Goal: Navigation & Orientation: Find specific page/section

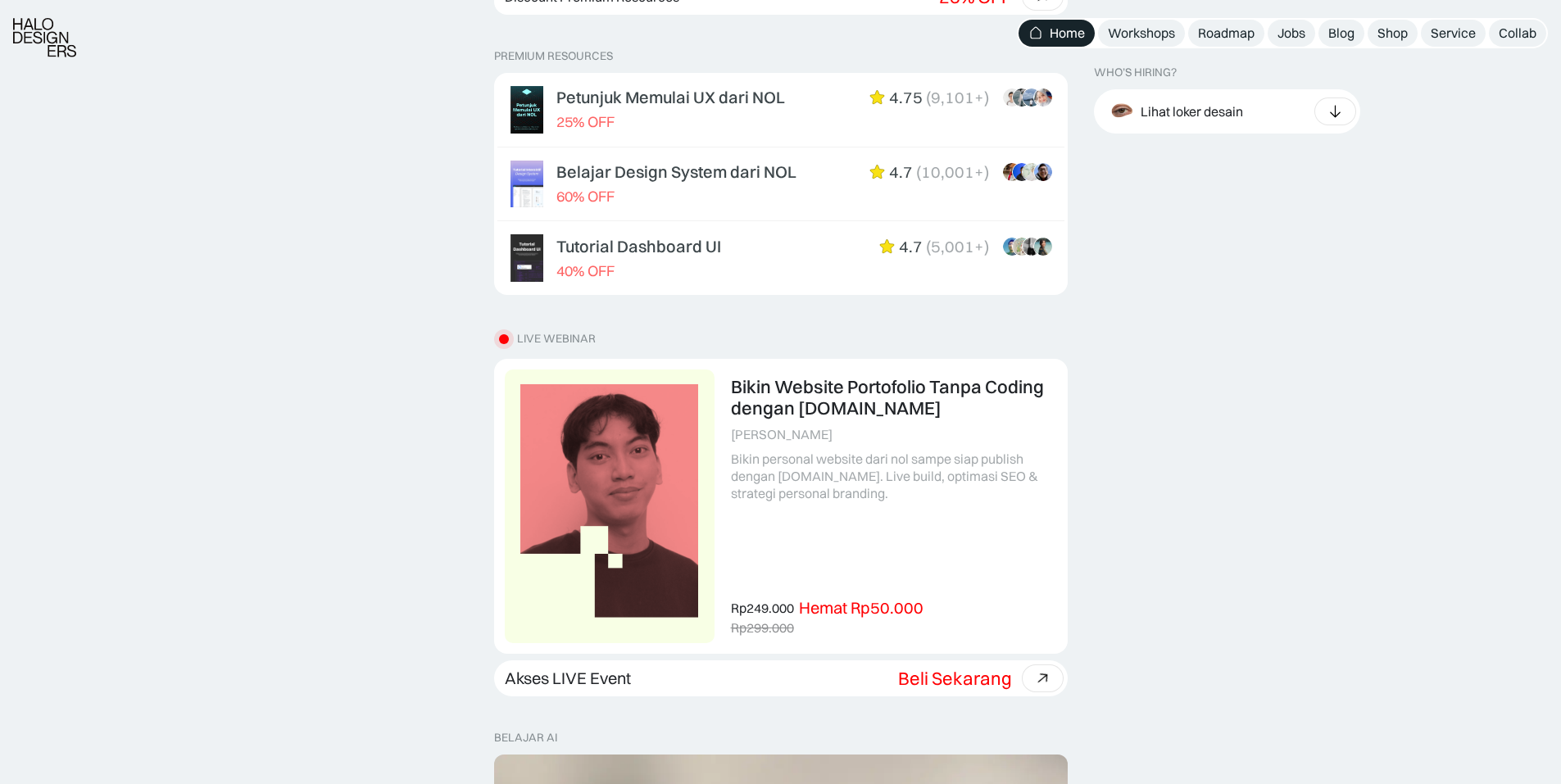
scroll to position [1085, 0]
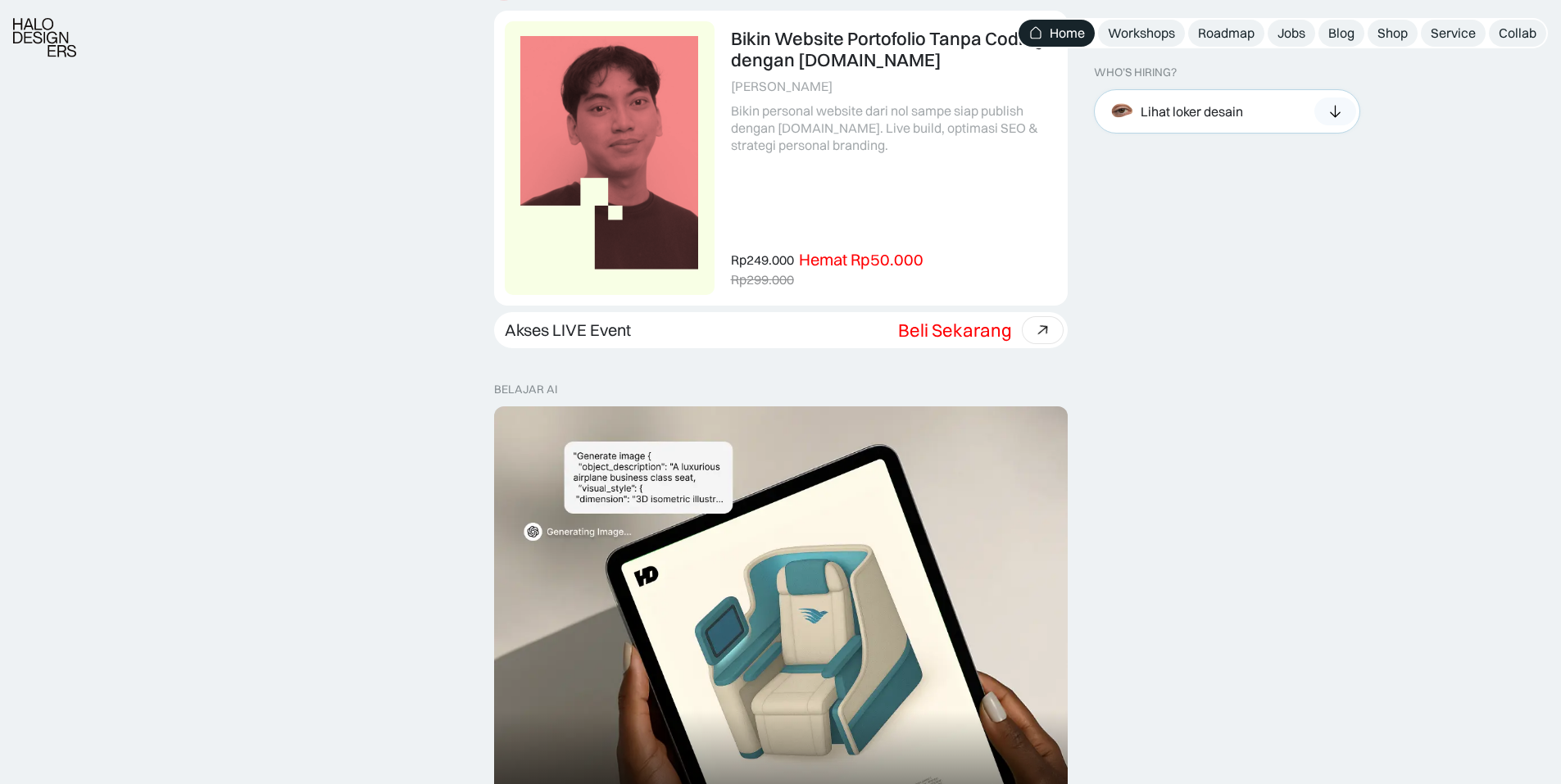
click at [1339, 107] on icon at bounding box center [1334, 111] width 17 height 17
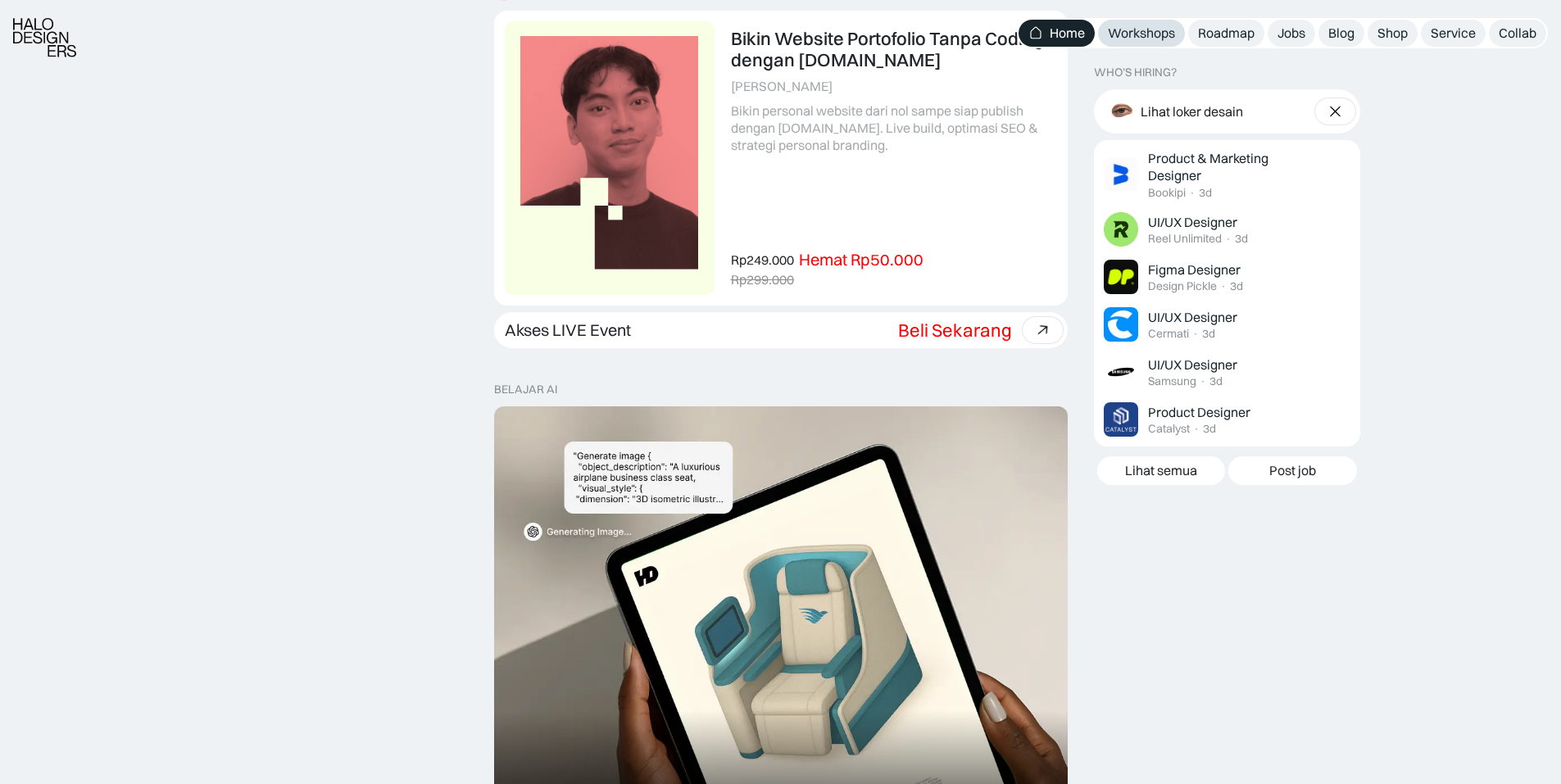
click at [1154, 36] on div "Workshops" at bounding box center [1142, 33] width 67 height 17
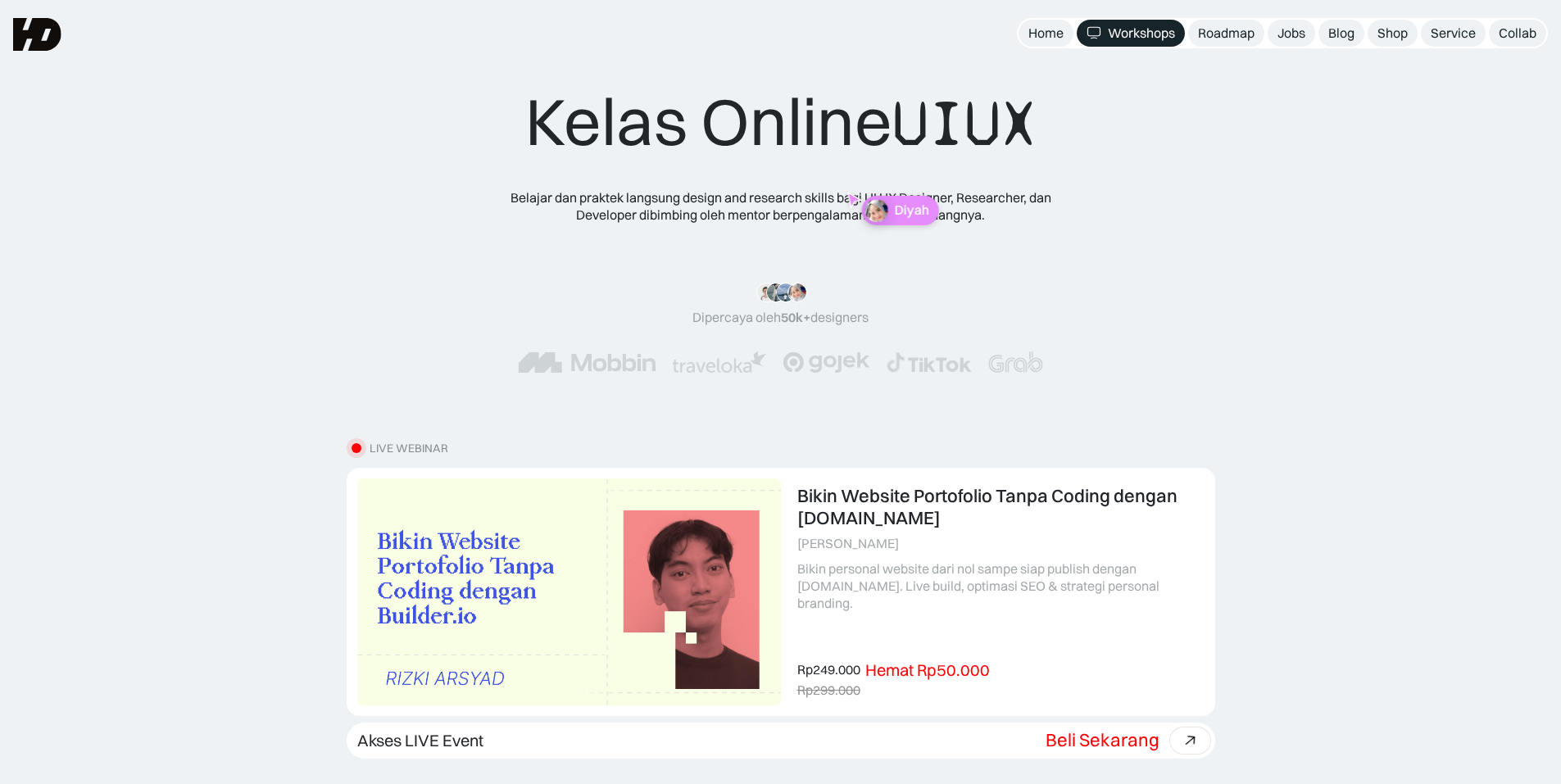
click at [1209, 42] on link "Roadmap" at bounding box center [1226, 33] width 76 height 27
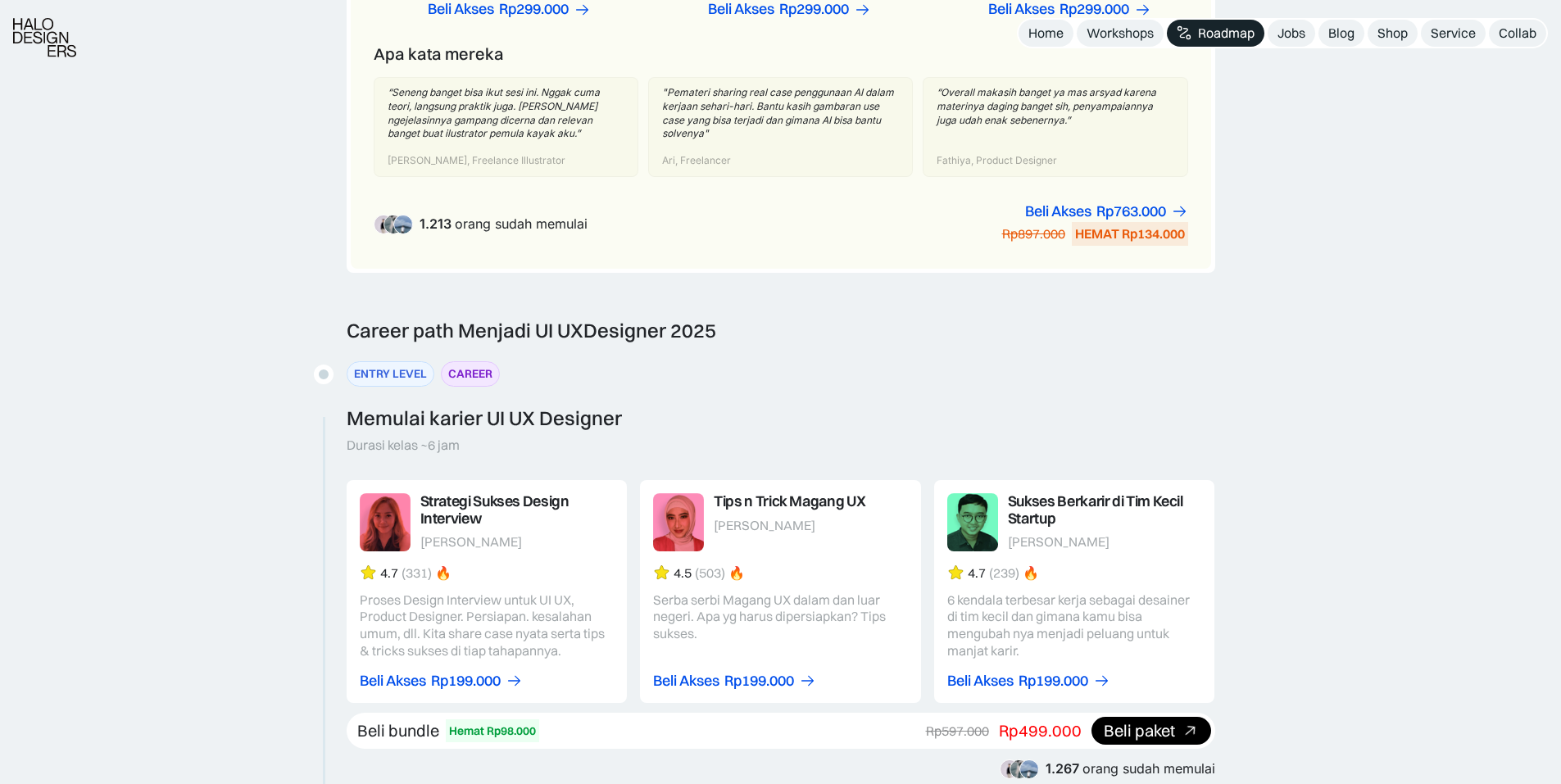
scroll to position [1886, 0]
